Goal: Subscribe to service/newsletter

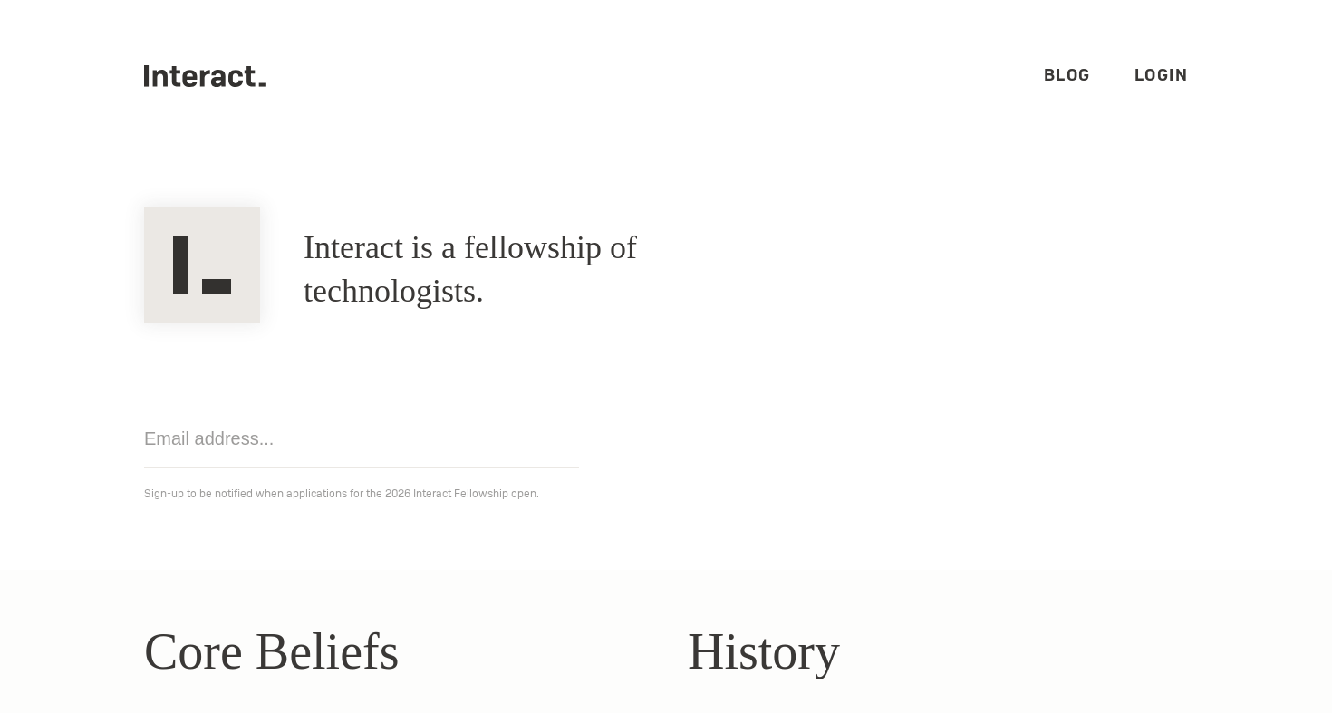
click at [716, 281] on h1 "Interact is a fellowship of technologists." at bounding box center [548, 270] width 489 height 87
click at [204, 276] on img at bounding box center [202, 265] width 116 height 116
click at [264, 463] on input "email" at bounding box center [361, 439] width 435 height 59
type input "meril.kamui@gmail.com"
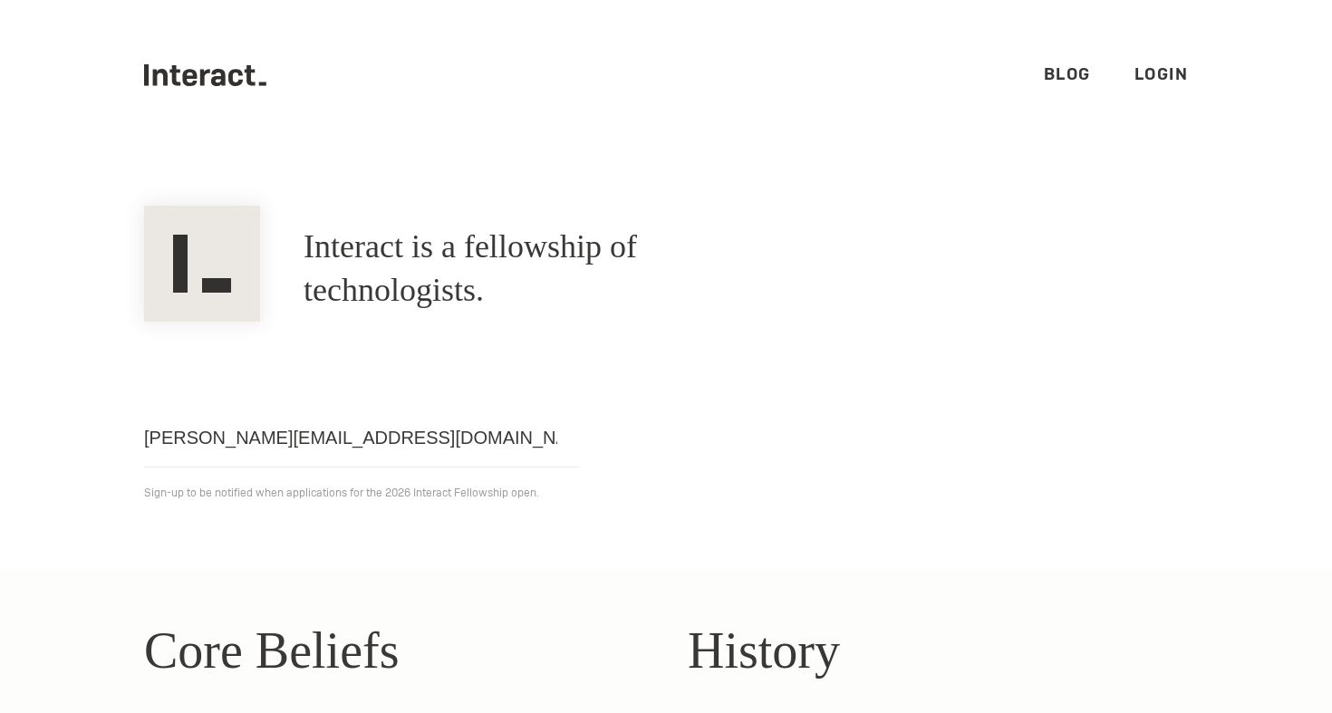
click input "Get notified" at bounding box center [0, 0] width 0 height 0
click at [1159, 73] on link "Login" at bounding box center [1162, 73] width 54 height 21
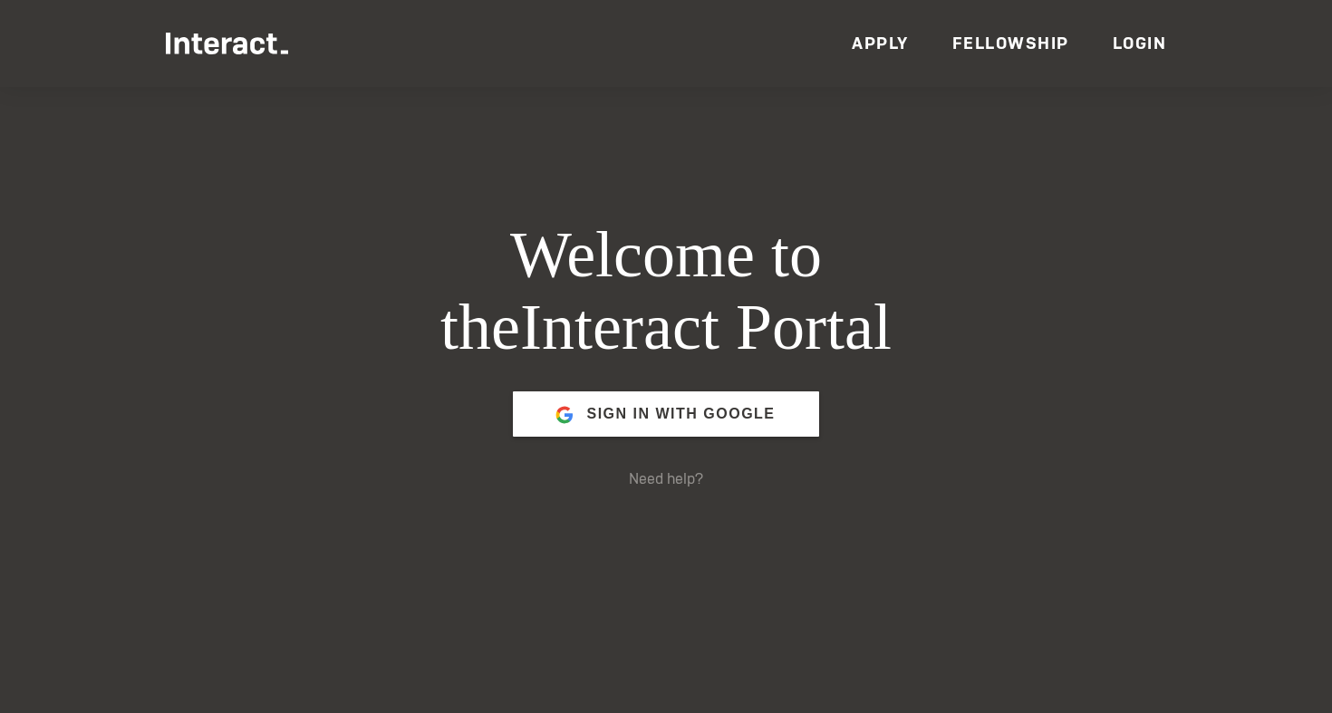
click at [1070, 69] on ul "Members Events News Resources VC Partners Team Apply Fellowship Login" at bounding box center [666, 43] width 1001 height 87
click at [1017, 46] on link "Fellowship" at bounding box center [1011, 43] width 117 height 21
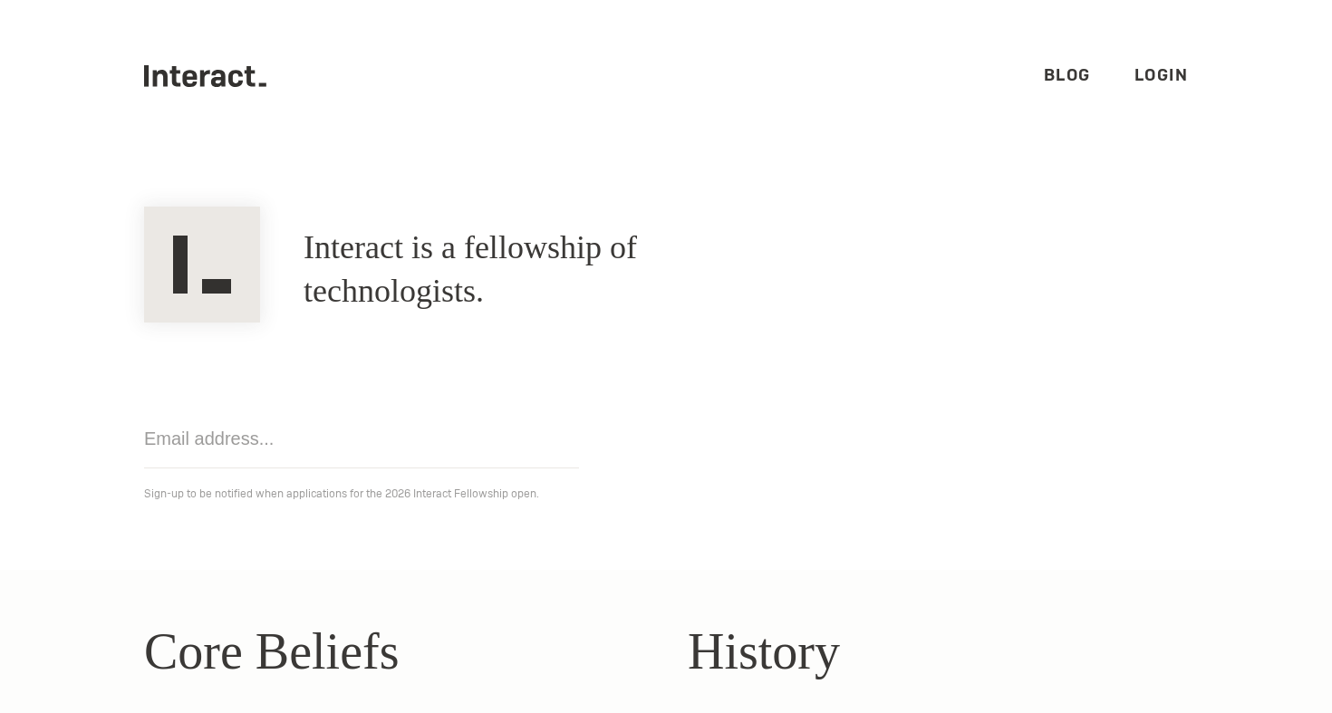
click at [1170, 66] on link "Login" at bounding box center [1162, 74] width 54 height 21
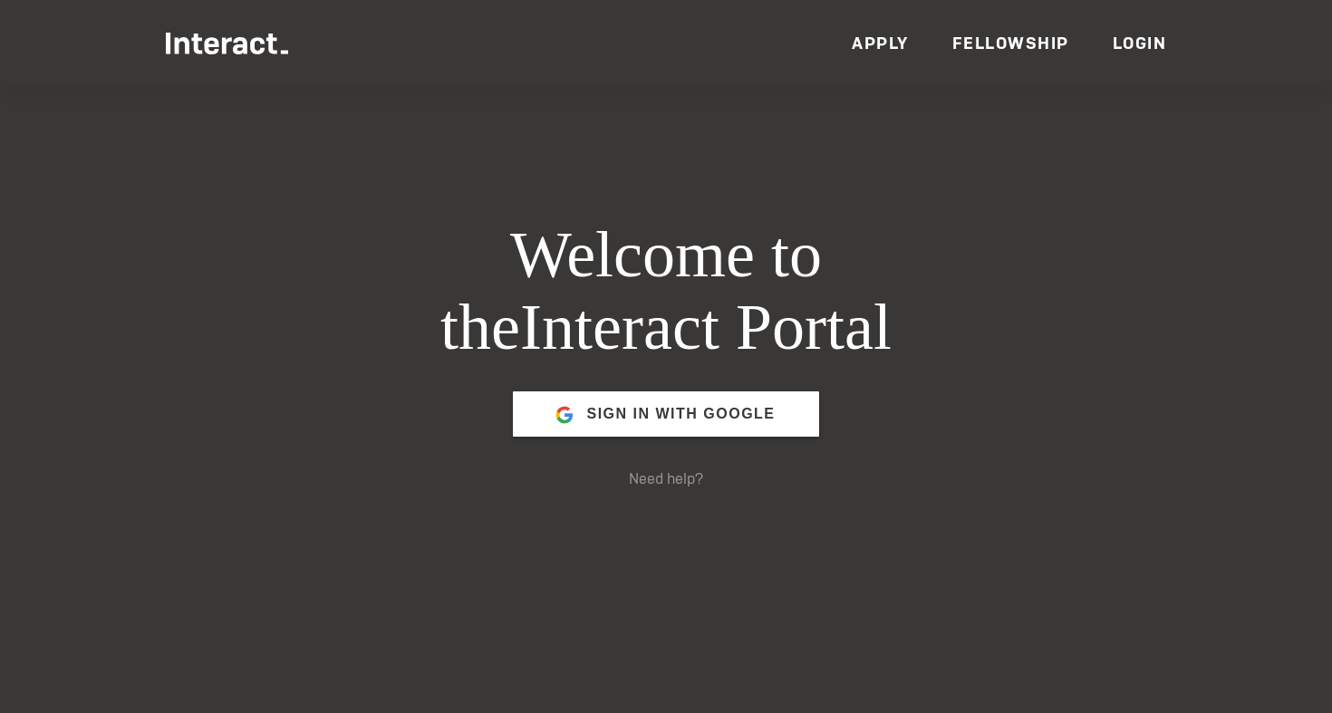
click at [877, 45] on link "Apply" at bounding box center [880, 43] width 57 height 21
